Goal: Task Accomplishment & Management: Use online tool/utility

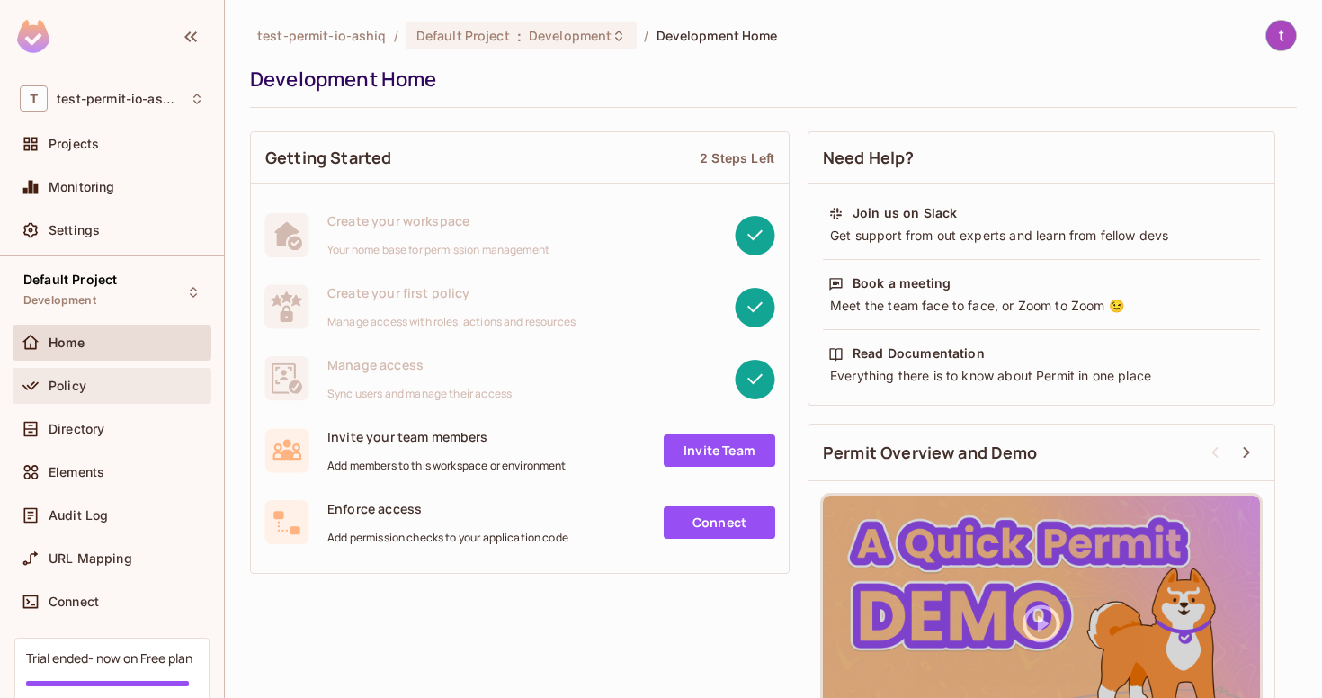
click at [139, 403] on div "Policy" at bounding box center [112, 386] width 199 height 36
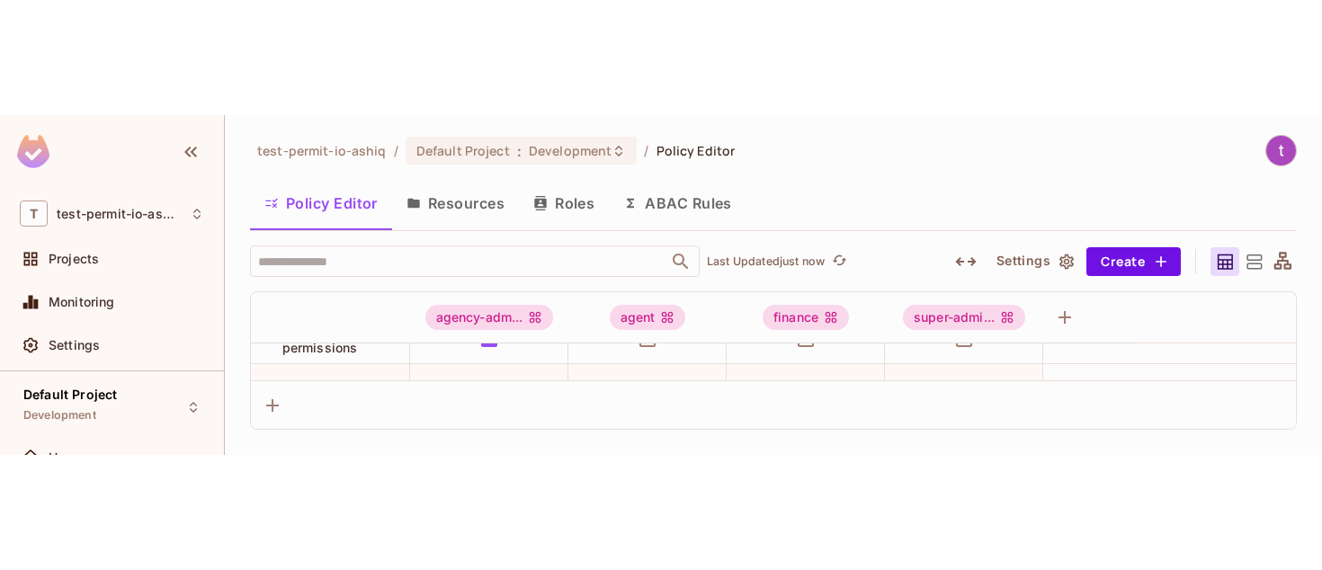
scroll to position [87, 0]
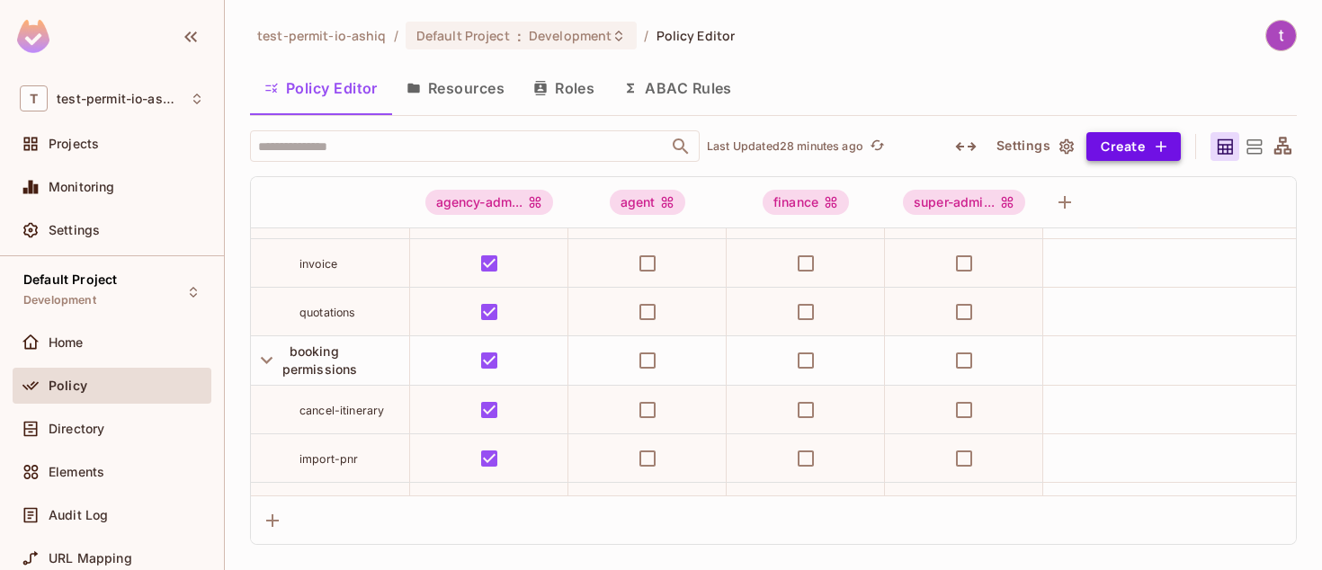
click at [1114, 146] on button "Create" at bounding box center [1134, 146] width 94 height 29
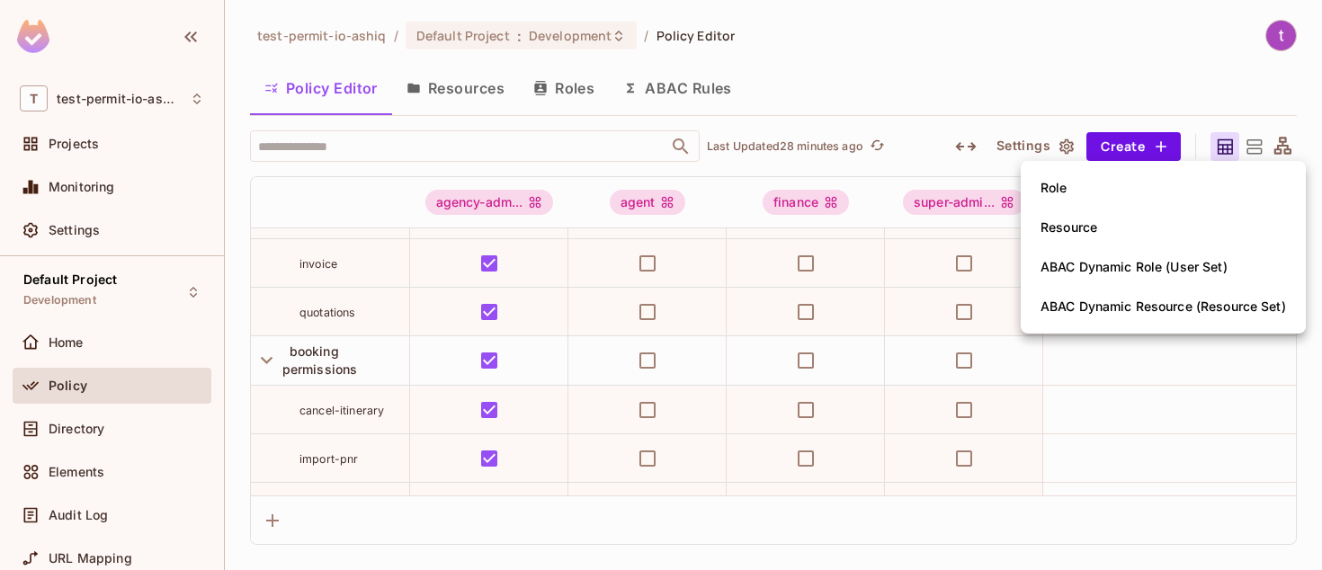
drag, startPoint x: 1081, startPoint y: 187, endPoint x: 979, endPoint y: 371, distance: 210.2
click at [980, 339] on div "Role Resource ABAC Dynamic Role (User Set) ABAC Dynamic Resource (Resource Set)" at bounding box center [661, 285] width 1322 height 570
click at [488, 94] on div at bounding box center [661, 285] width 1322 height 570
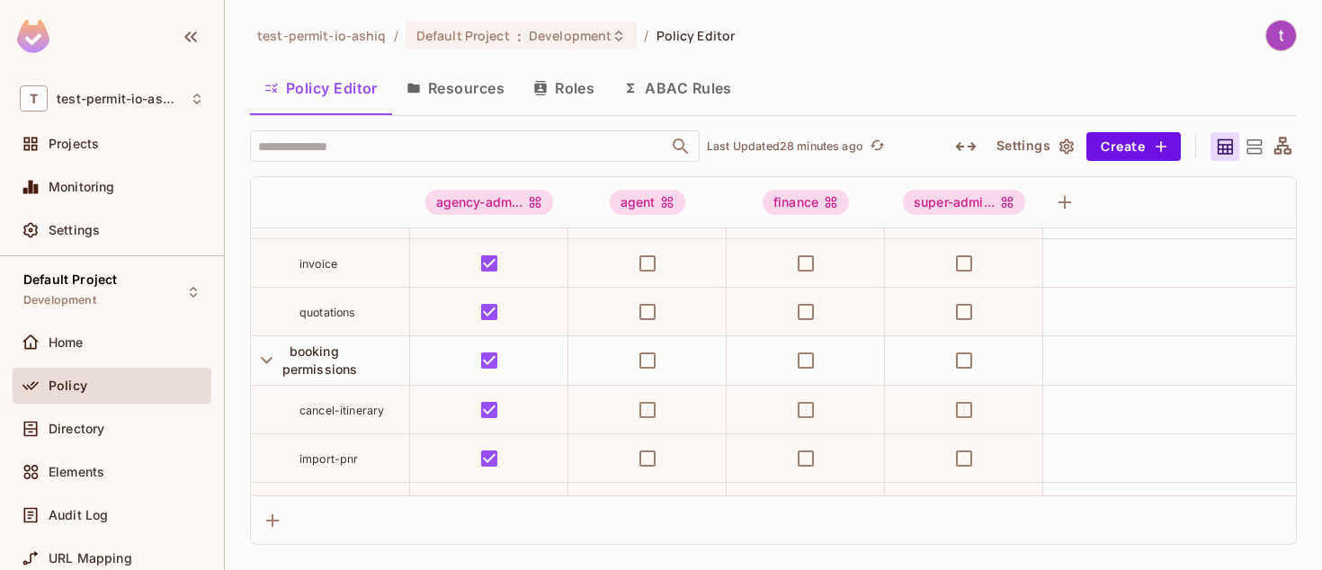
click at [473, 92] on button "Resources" at bounding box center [455, 88] width 127 height 45
